Goal: Find specific page/section: Find specific page/section

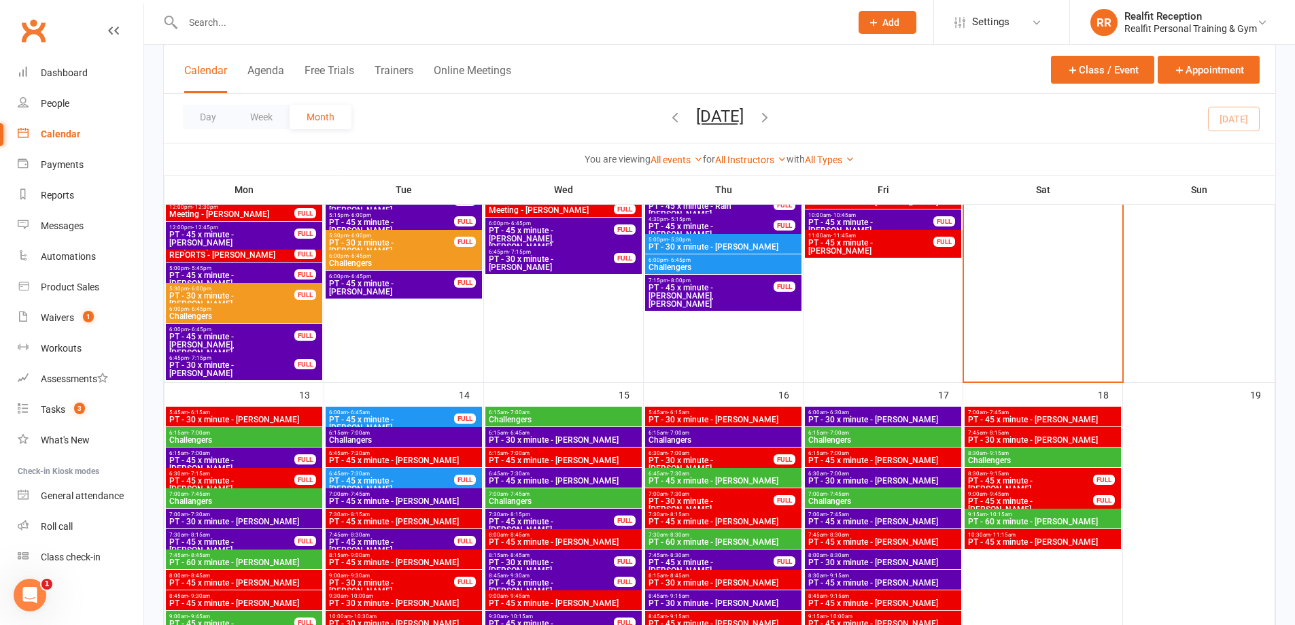
drag, startPoint x: 0, startPoint y: 0, endPoint x: 242, endPoint y: 14, distance: 242.4
click at [242, 13] on div at bounding box center [502, 22] width 678 height 44
click at [242, 22] on input "text" at bounding box center [510, 22] width 662 height 19
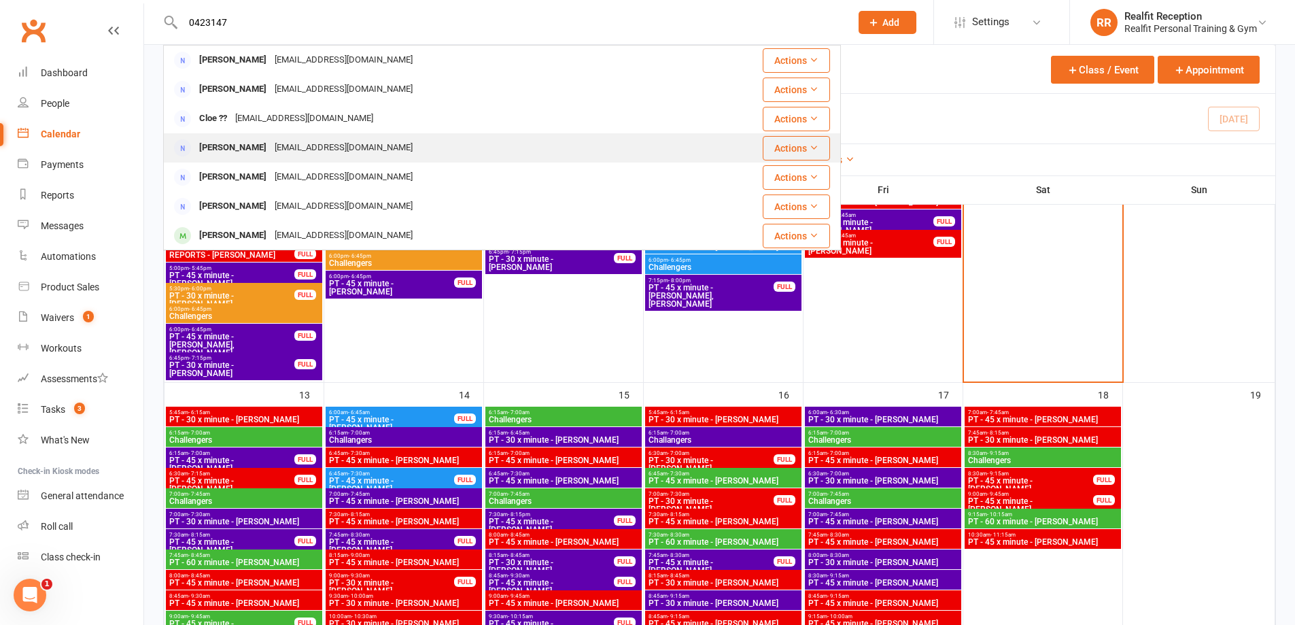
type input "0423147"
click at [271, 141] on div "[EMAIL_ADDRESS][DOMAIN_NAME]" at bounding box center [344, 148] width 146 height 20
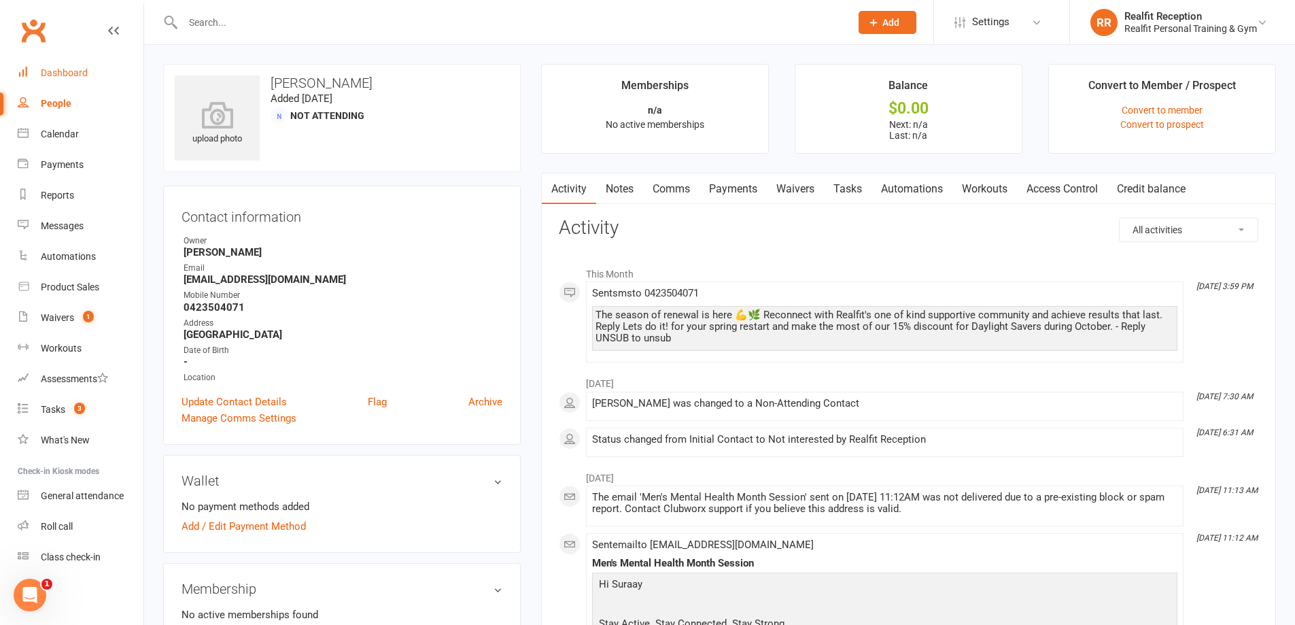
click at [72, 75] on div "Dashboard" at bounding box center [64, 72] width 47 height 11
